Goal: Information Seeking & Learning: Learn about a topic

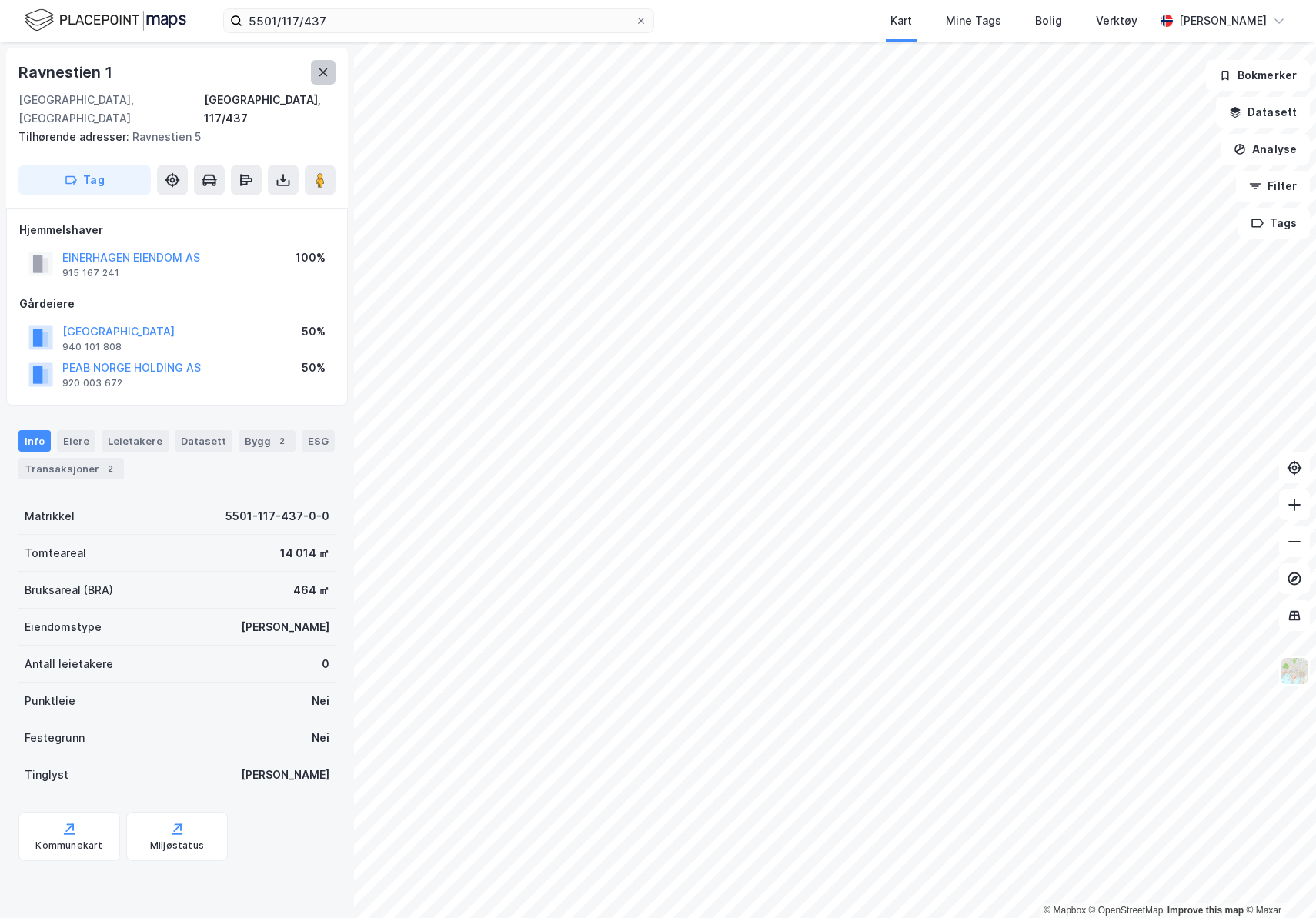
click at [320, 74] on icon at bounding box center [323, 73] width 12 height 12
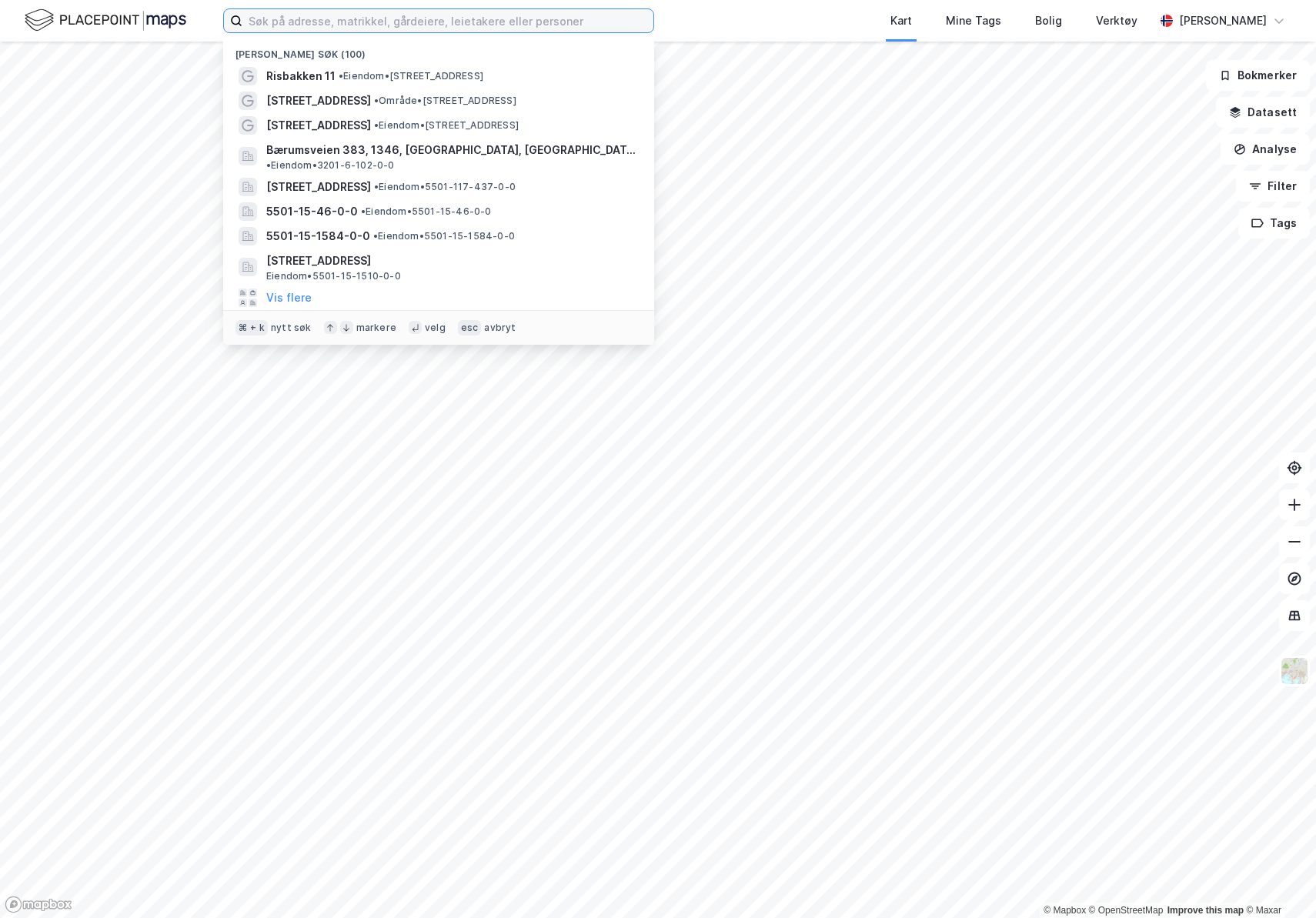
click at [531, 26] on input at bounding box center [448, 20] width 411 height 23
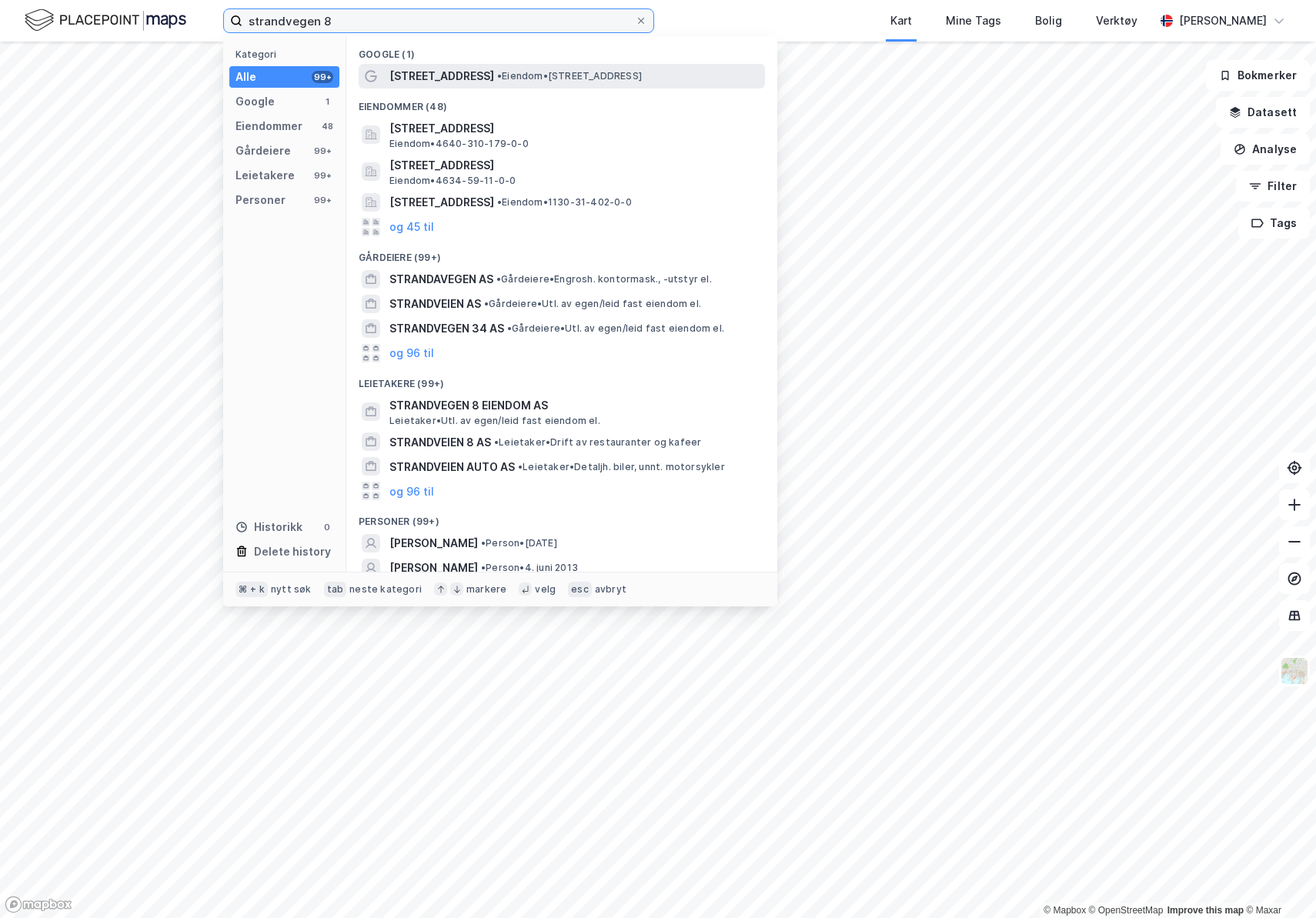
type input "strandvegen 8"
click at [546, 81] on span "• Eiendom • Strandvegen 8, 9007 Tromsø" at bounding box center [570, 76] width 145 height 12
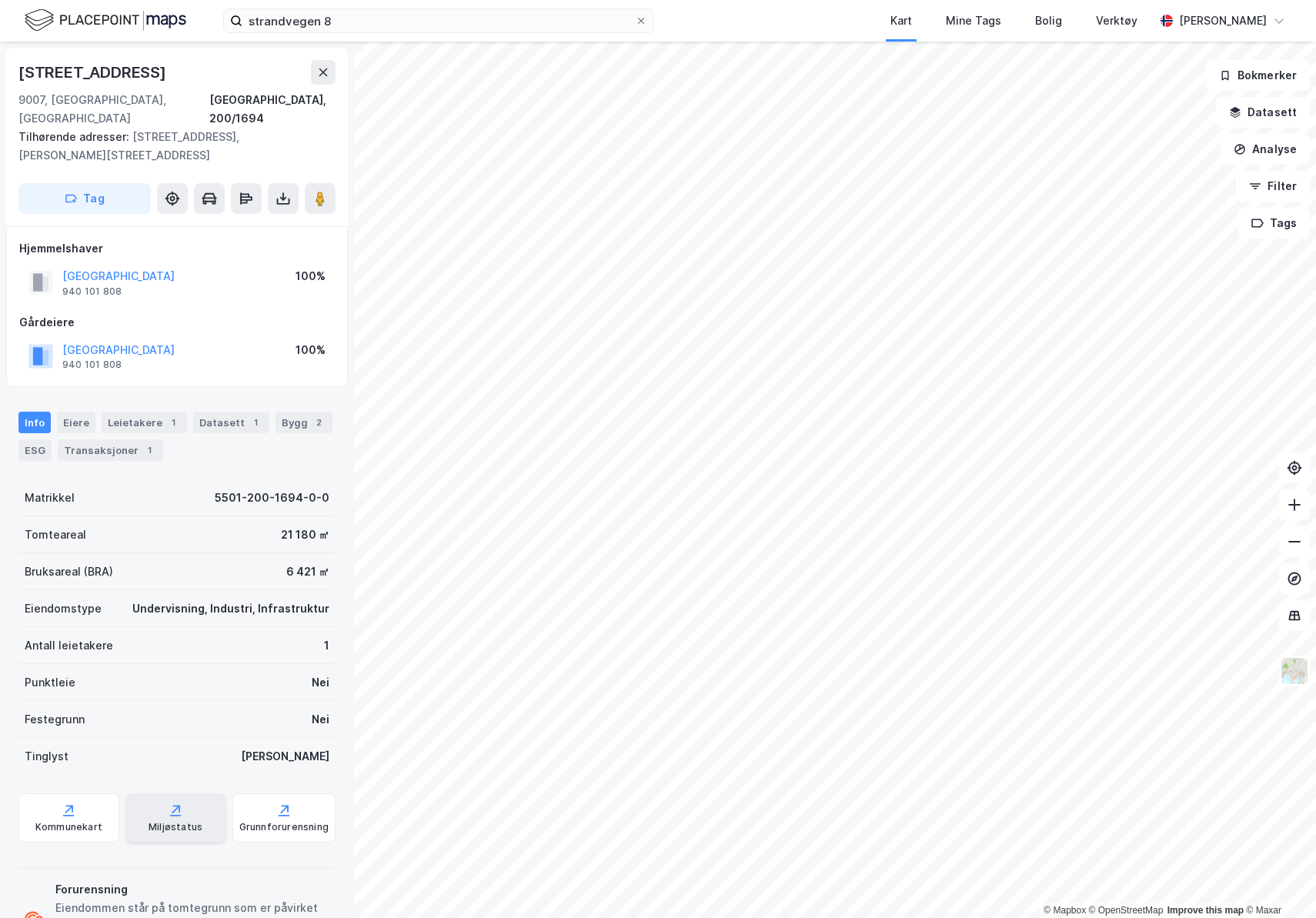
click at [169, 803] on icon at bounding box center [176, 811] width 15 height 15
click at [1278, 114] on button "Datasett" at bounding box center [1262, 113] width 94 height 31
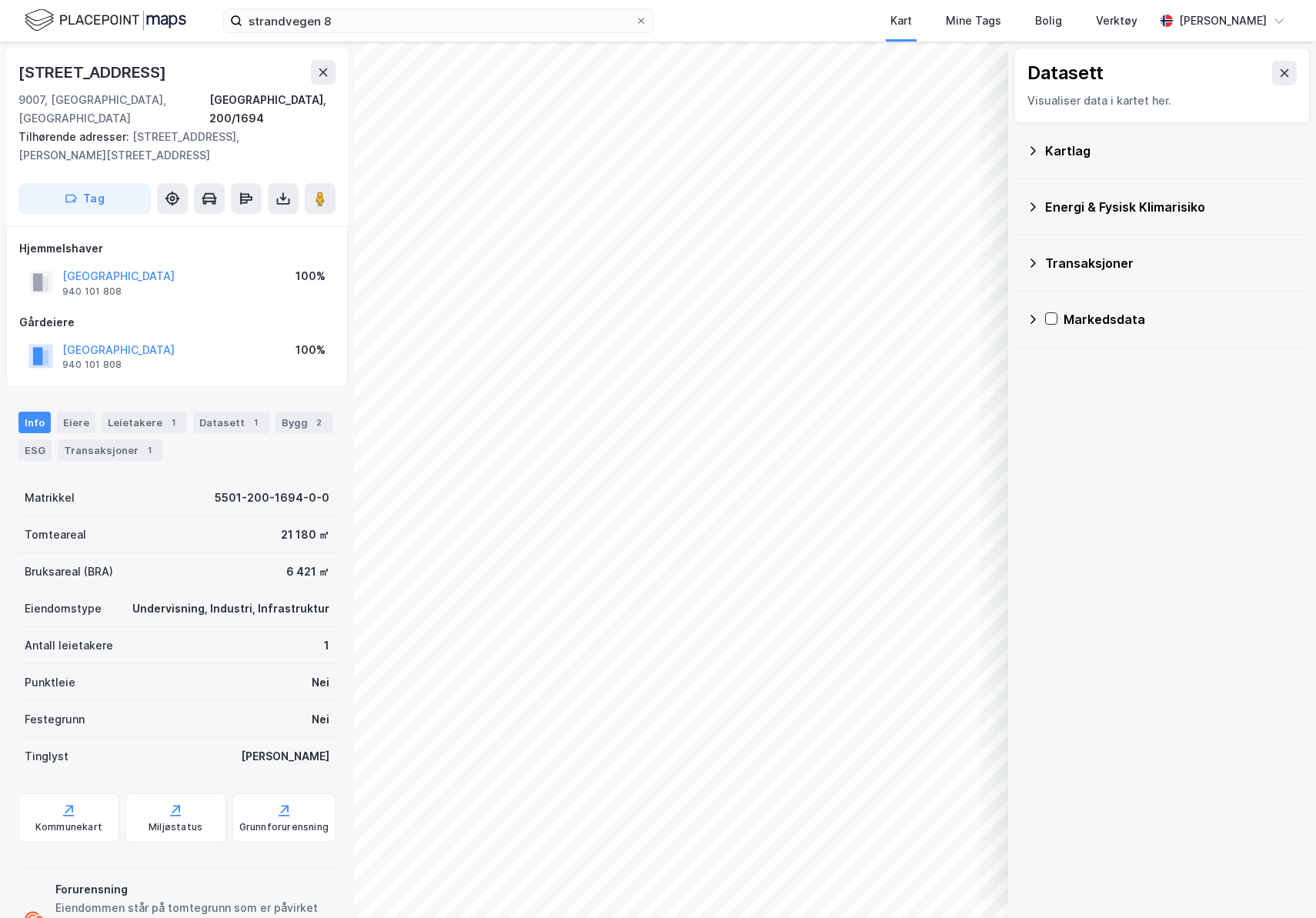
click at [1045, 150] on div "Kartlag" at bounding box center [1171, 151] width 252 height 19
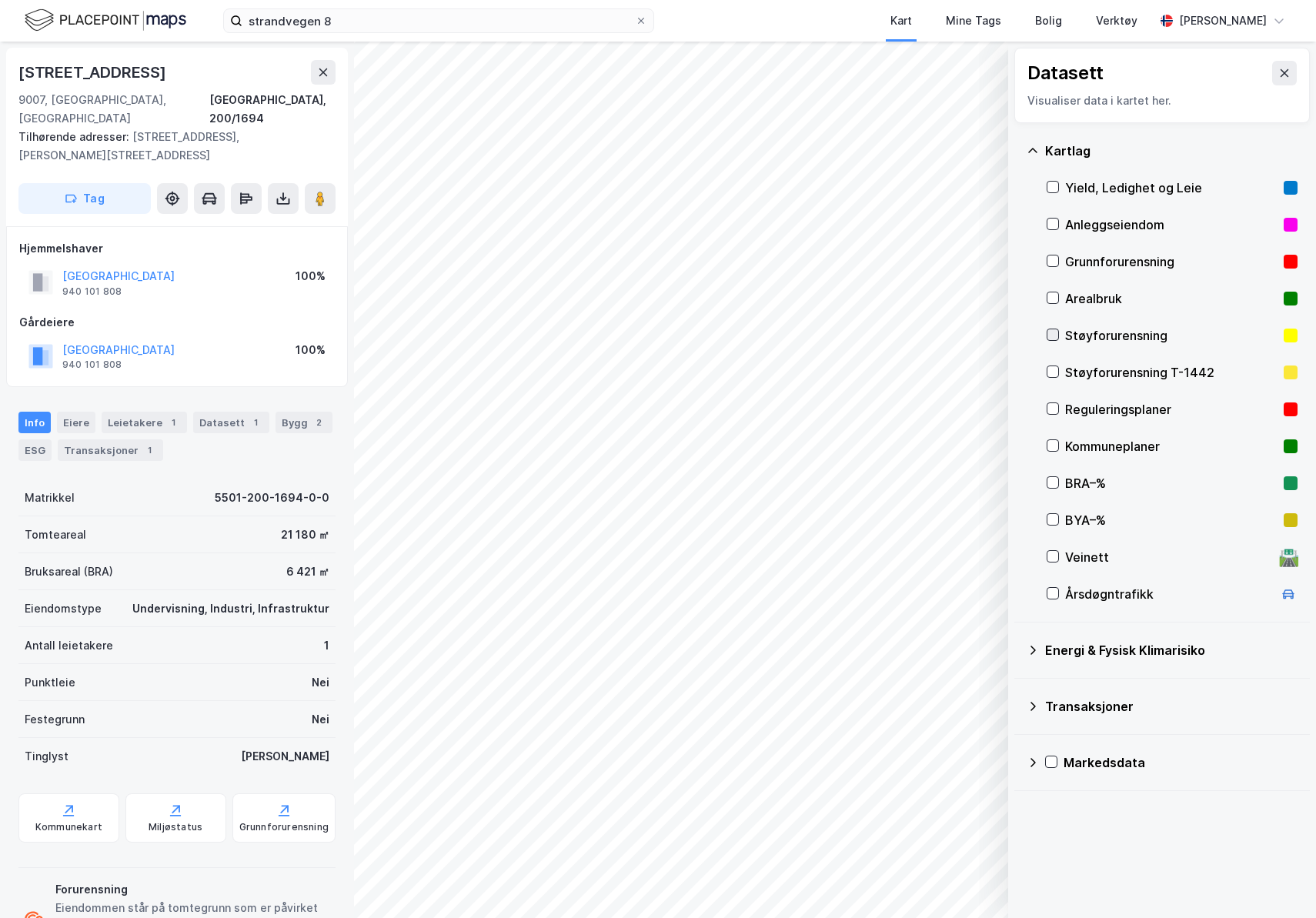
click at [1056, 337] on icon at bounding box center [1052, 334] width 11 height 11
click at [1052, 372] on icon at bounding box center [1052, 371] width 11 height 11
click at [1053, 262] on icon at bounding box center [1052, 260] width 11 height 11
click at [1049, 371] on icon at bounding box center [1052, 371] width 11 height 11
click at [1050, 331] on icon at bounding box center [1052, 334] width 11 height 11
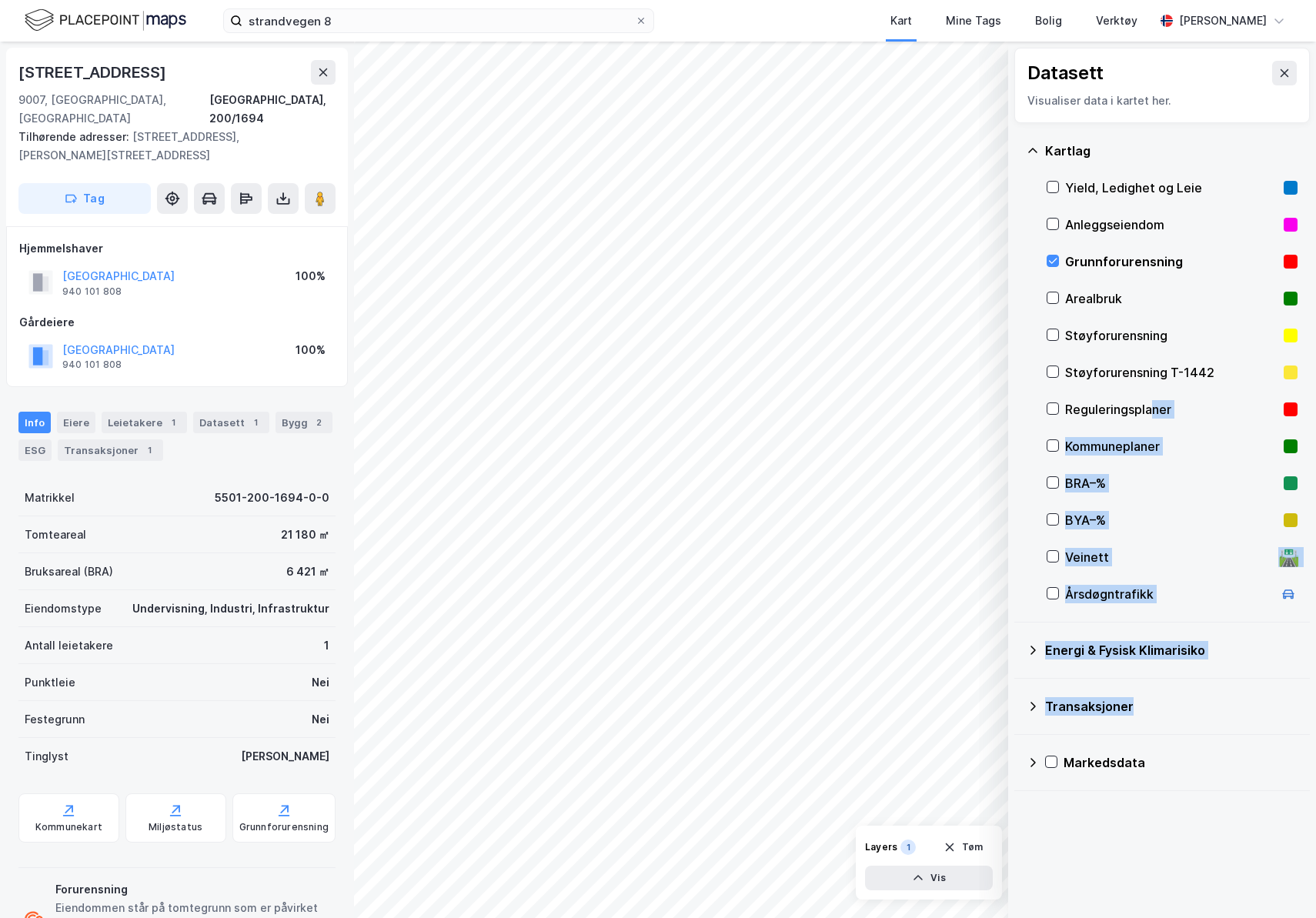
drag, startPoint x: 1153, startPoint y: 470, endPoint x: 1178, endPoint y: 563, distance: 96.3
click at [1169, 687] on div "Datasett Visualiser data i kartet her. Kartlag Yield, Ledighet og Leie Anleggse…" at bounding box center [1162, 420] width 308 height 756
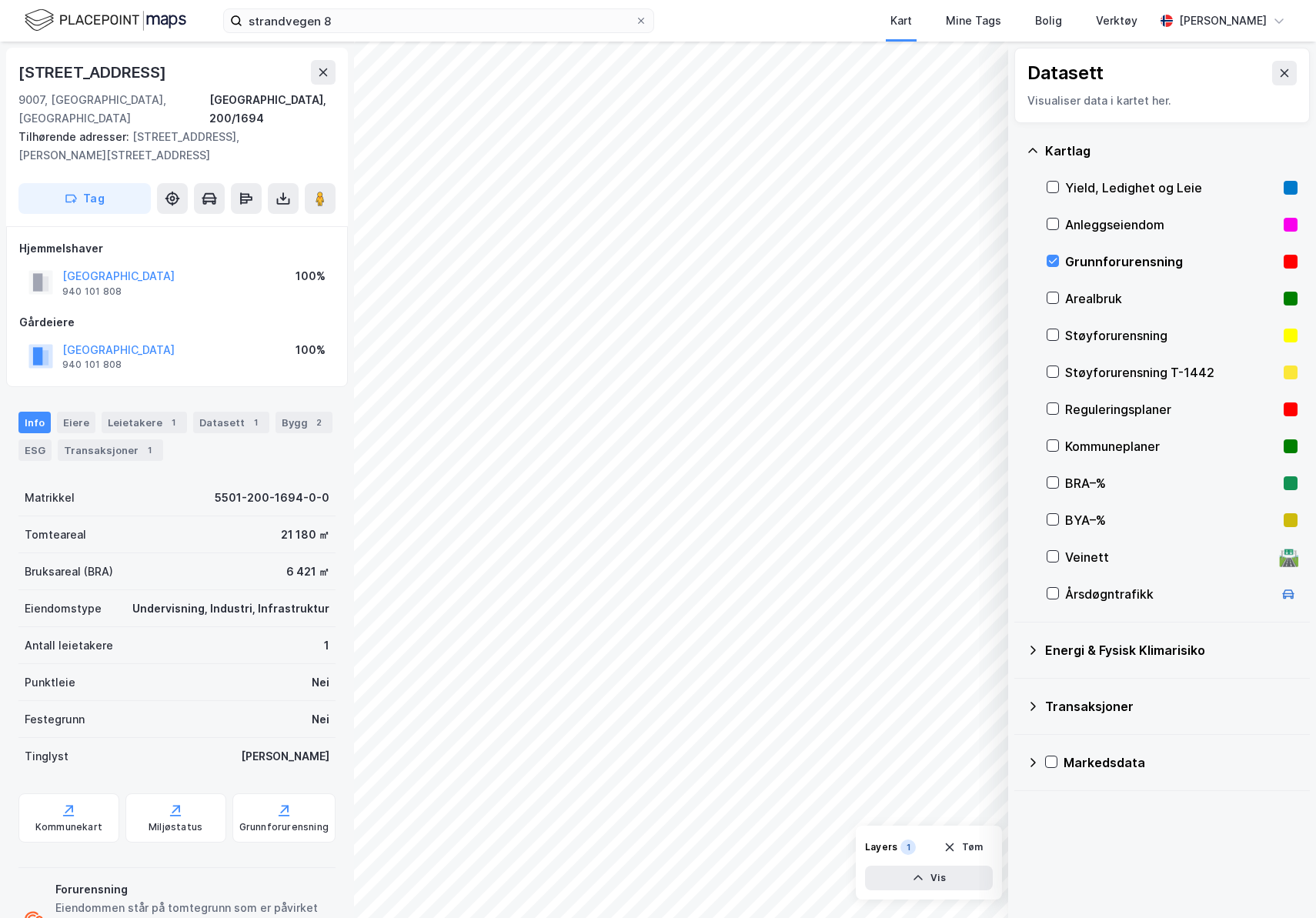
click at [1121, 822] on div "Datasett Visualiser data i kartet her. Kartlag Yield, Ledighet og Leie Anleggse…" at bounding box center [1162, 479] width 308 height 876
click at [1052, 649] on div "Energi & Fysisk Klimarisiko" at bounding box center [1171, 650] width 252 height 19
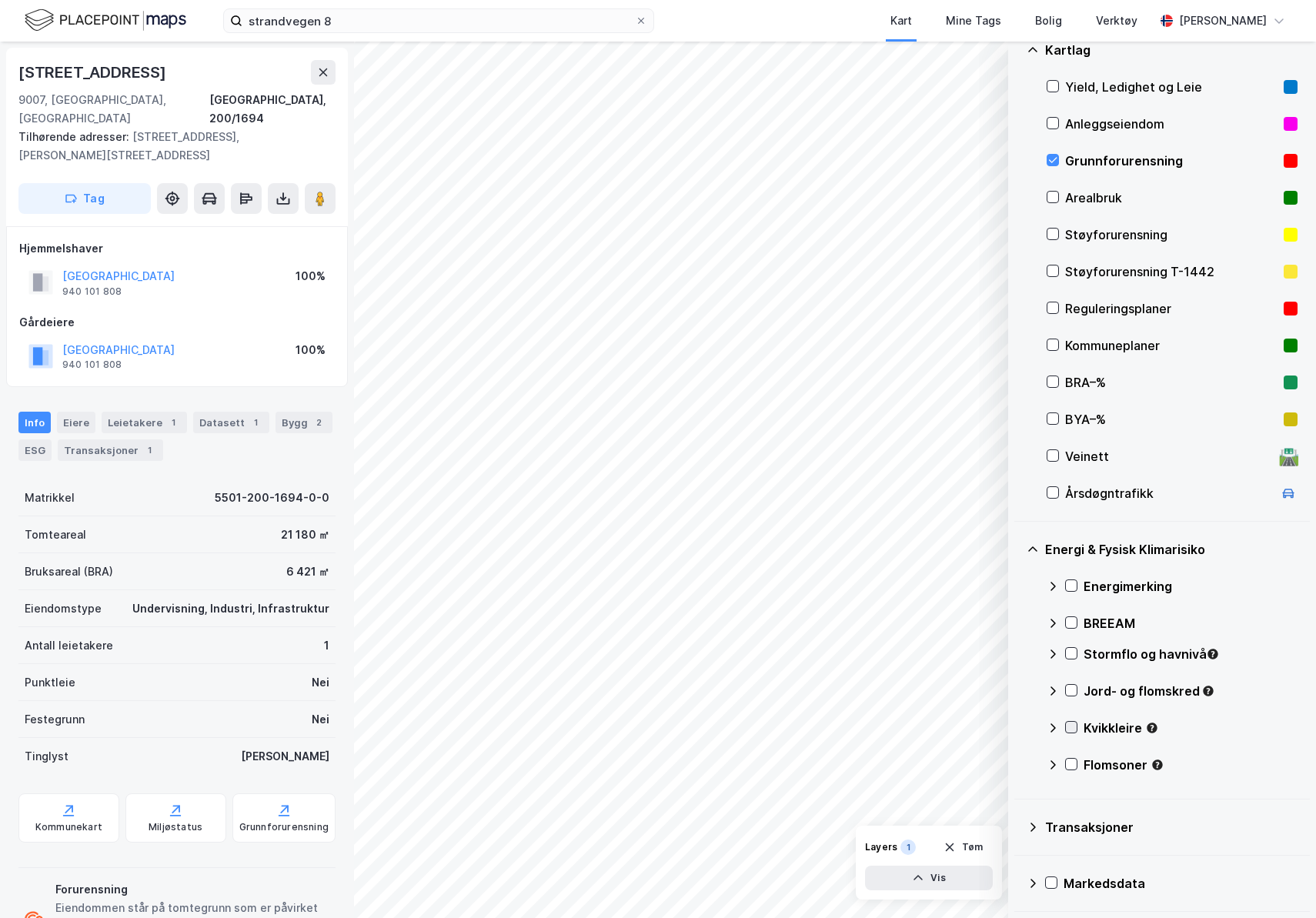
click at [1066, 725] on icon at bounding box center [1070, 727] width 11 height 11
click at [1077, 727] on div "Kvikkleire" at bounding box center [1172, 734] width 251 height 37
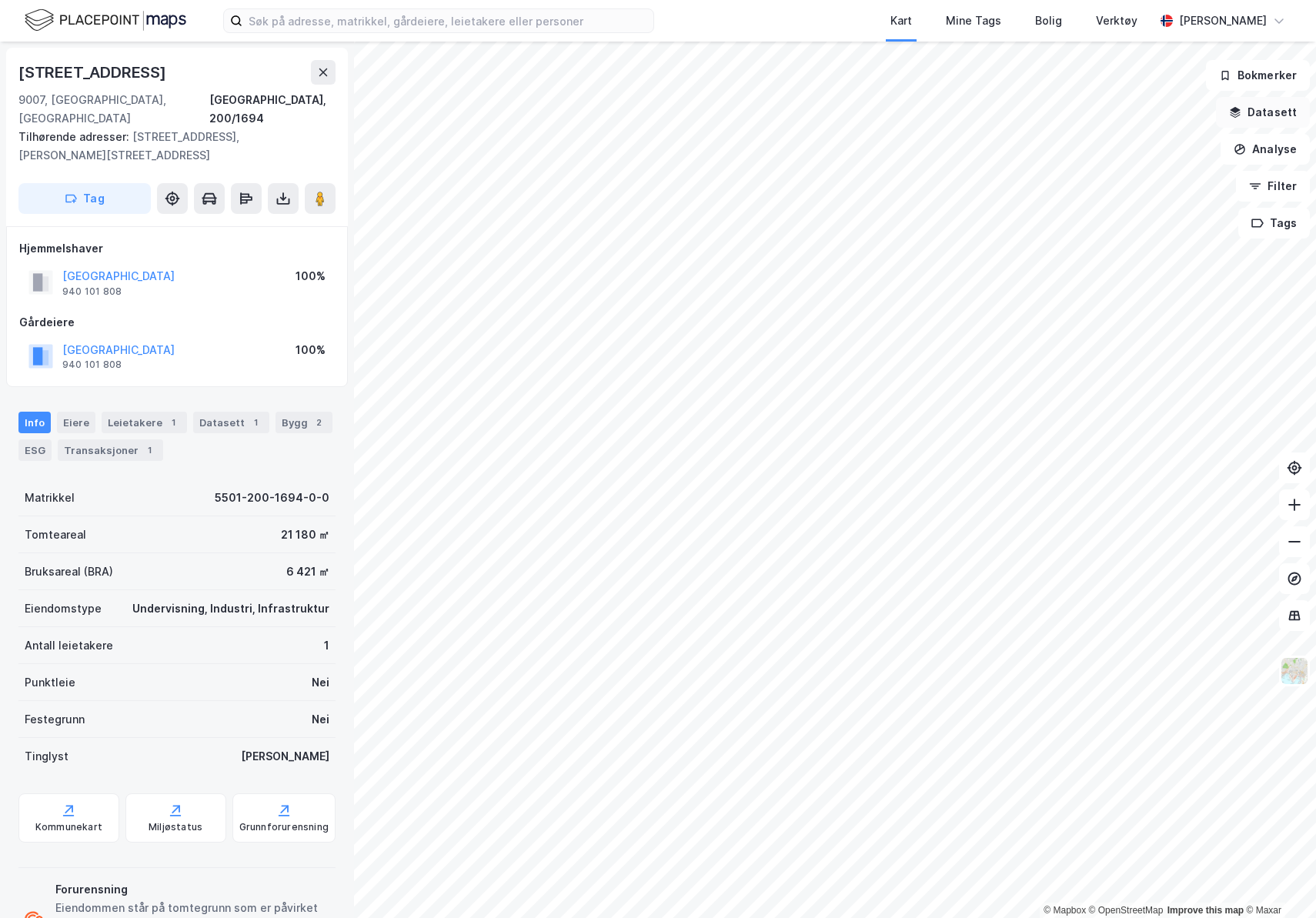
click at [1272, 112] on button "Datasett" at bounding box center [1262, 113] width 94 height 31
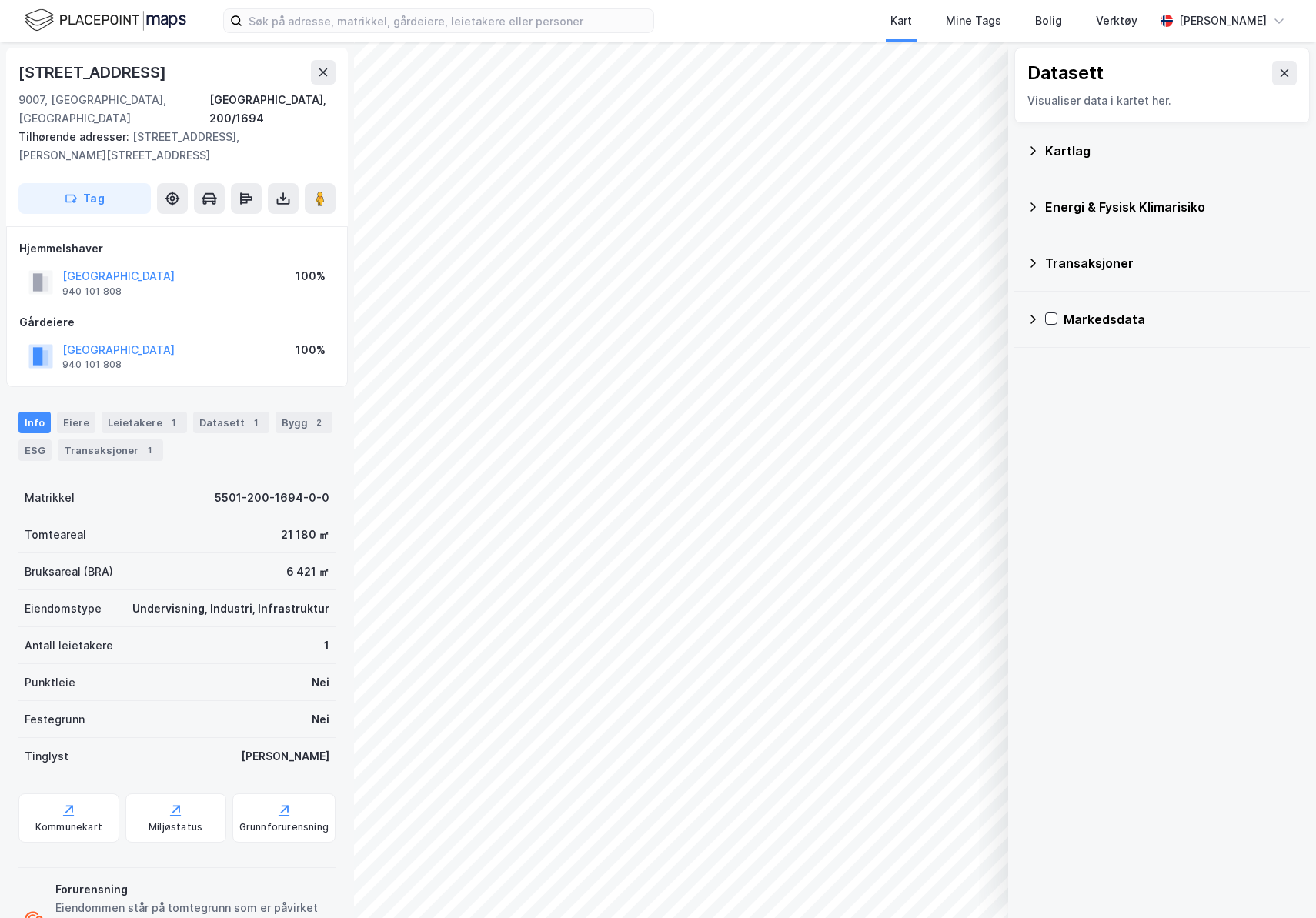
click at [1055, 204] on div "Energi & Fysisk Klimarisiko" at bounding box center [1171, 207] width 252 height 19
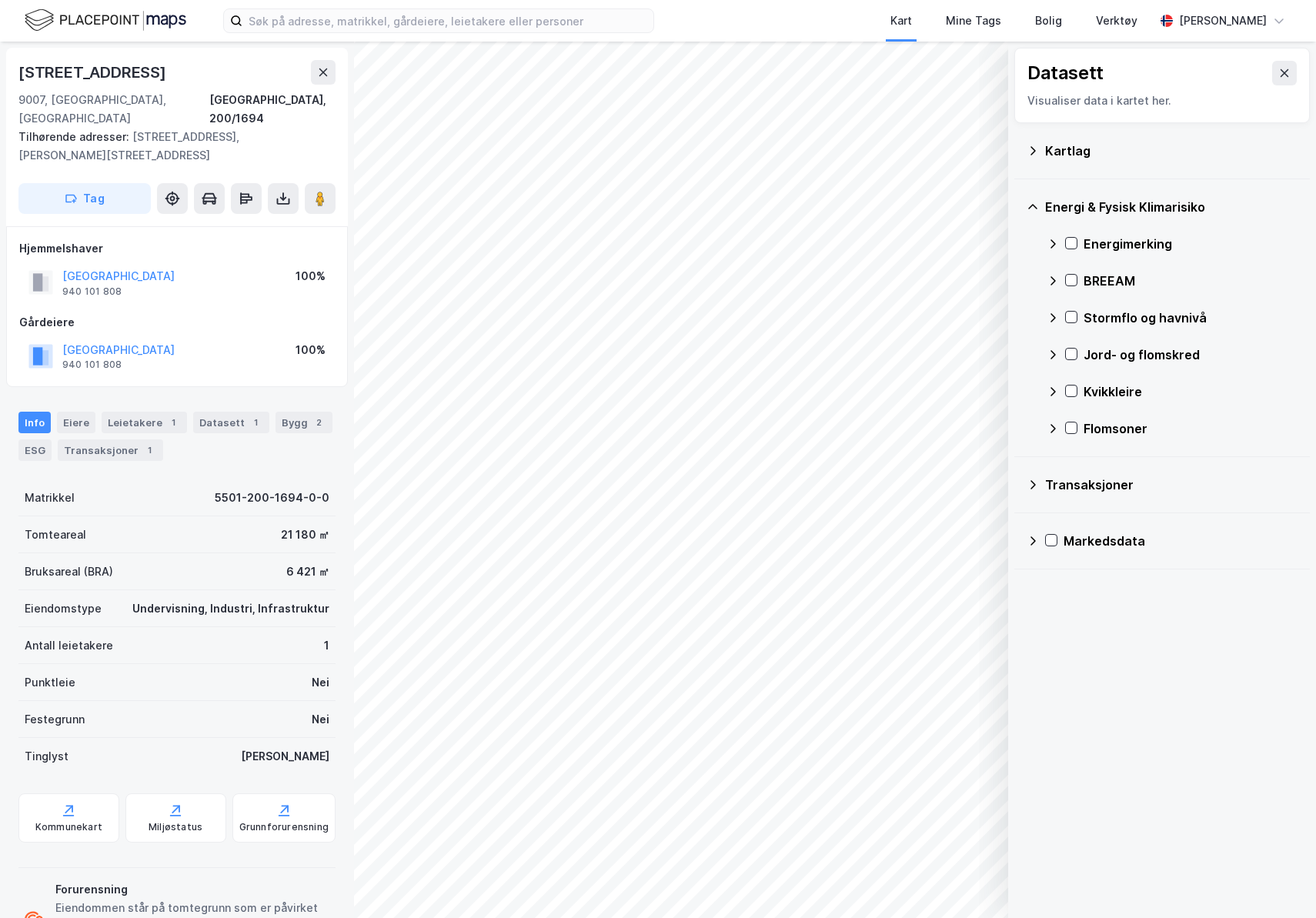
click at [1040, 144] on div "Kartlag" at bounding box center [1162, 150] width 271 height 37
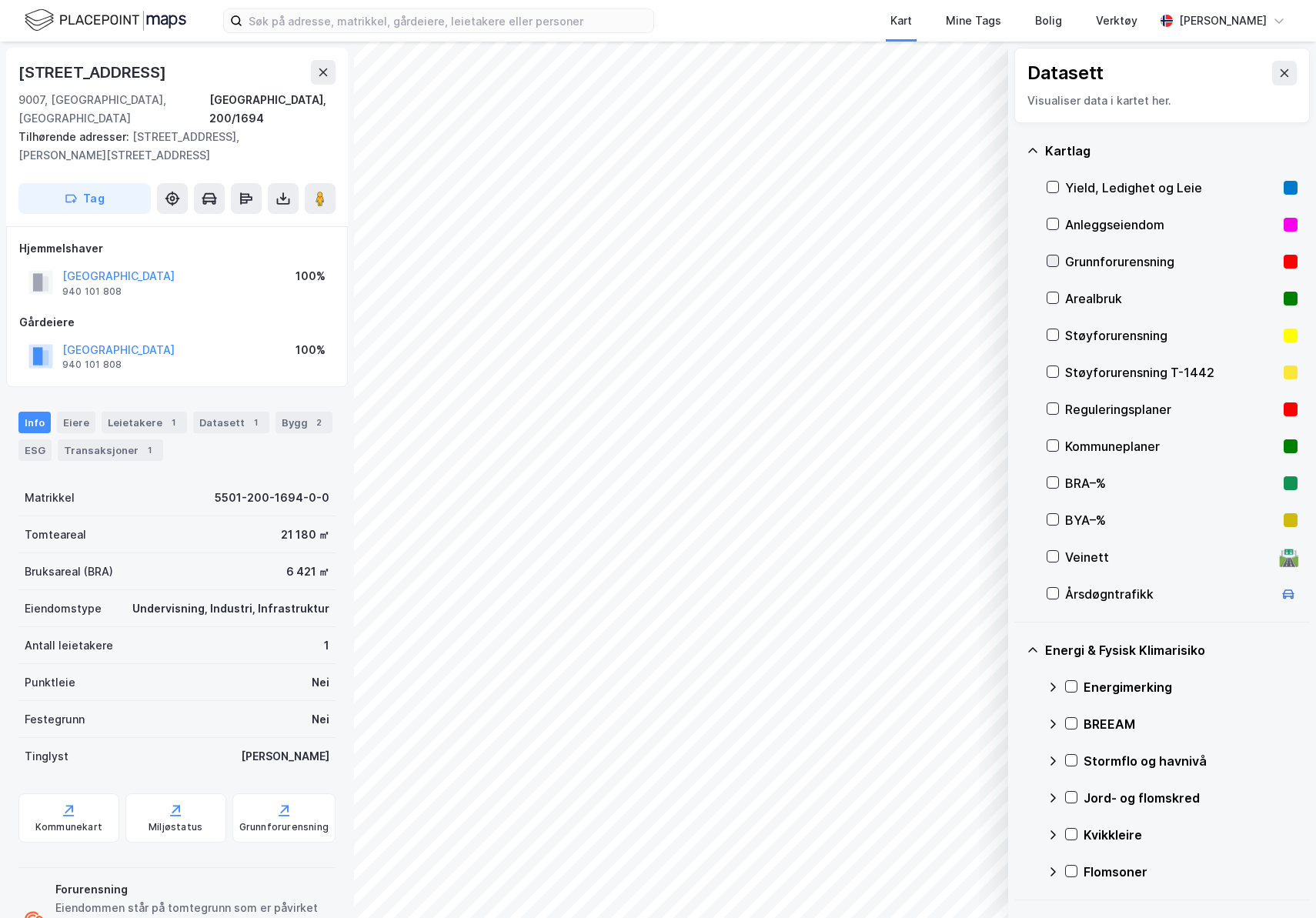
click at [1053, 262] on icon at bounding box center [1052, 260] width 11 height 11
